Goal: Task Accomplishment & Management: Complete application form

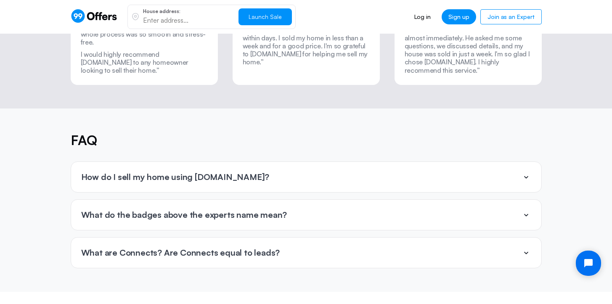
scroll to position [1893, 0]
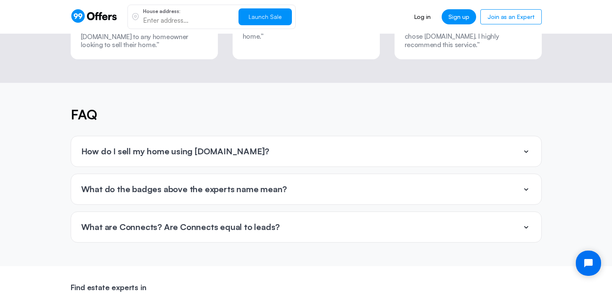
click at [526, 184] on icon at bounding box center [526, 189] width 10 height 10
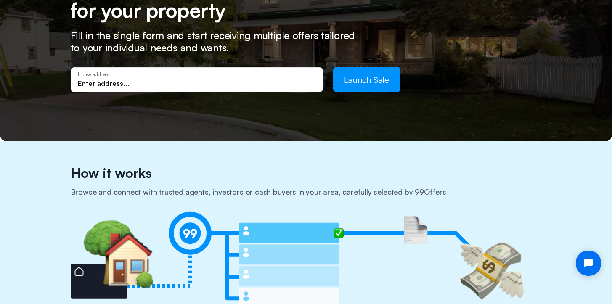
scroll to position [168, 0]
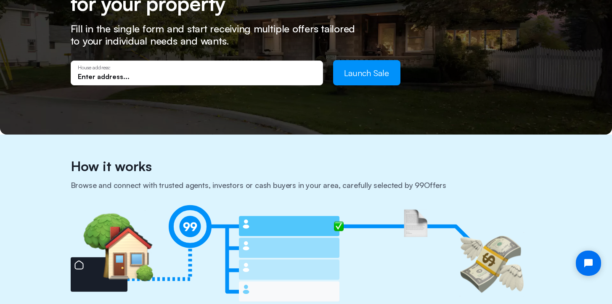
click at [135, 75] on input "text" at bounding box center [197, 76] width 238 height 9
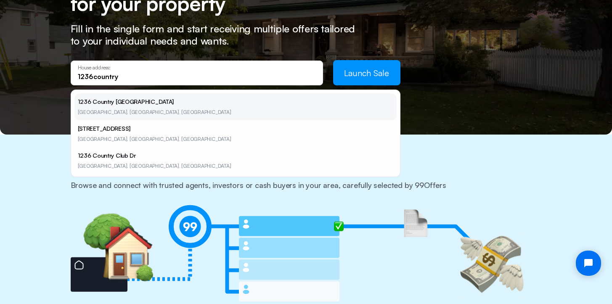
click at [121, 101] on li "1236 Country Club [GEOGRAPHIC_DATA], [GEOGRAPHIC_DATA], [GEOGRAPHIC_DATA]" at bounding box center [235, 106] width 322 height 27
type input "[STREET_ADDRESS]"
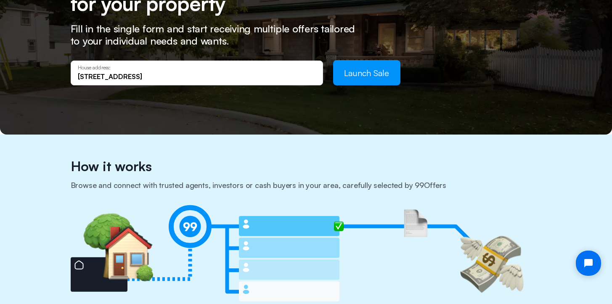
scroll to position [0, 0]
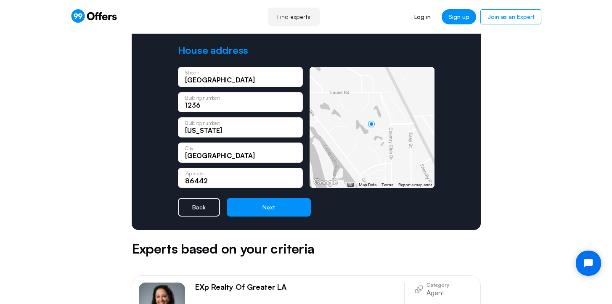
scroll to position [84, 0]
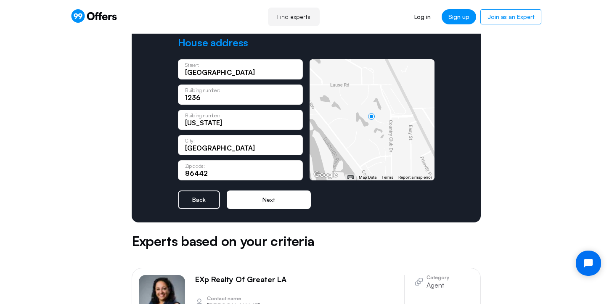
click at [268, 197] on button "Next" at bounding box center [269, 200] width 84 height 19
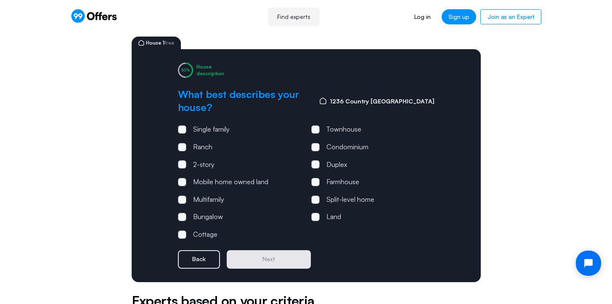
scroll to position [0, 0]
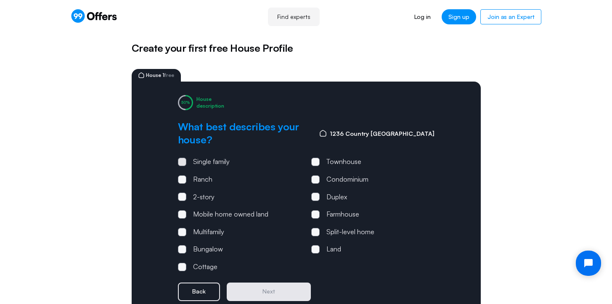
click at [182, 161] on span at bounding box center [182, 162] width 3 height 3
click at [0, 0] on input "Single family" at bounding box center [0, 0] width 0 height 0
click at [252, 283] on button "Next" at bounding box center [269, 292] width 84 height 19
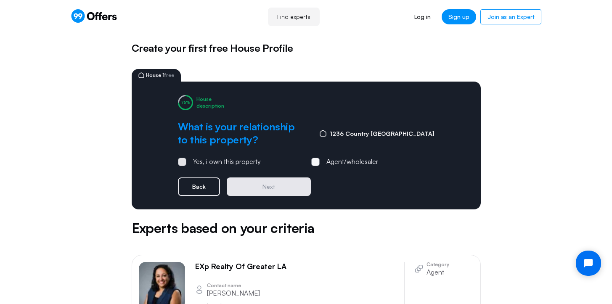
click at [180, 162] on span at bounding box center [182, 162] width 8 height 8
click at [0, 0] on input "Yes, i own this property" at bounding box center [0, 0] width 0 height 0
click at [260, 186] on button "Next" at bounding box center [269, 186] width 84 height 19
